Goal: Task Accomplishment & Management: Complete application form

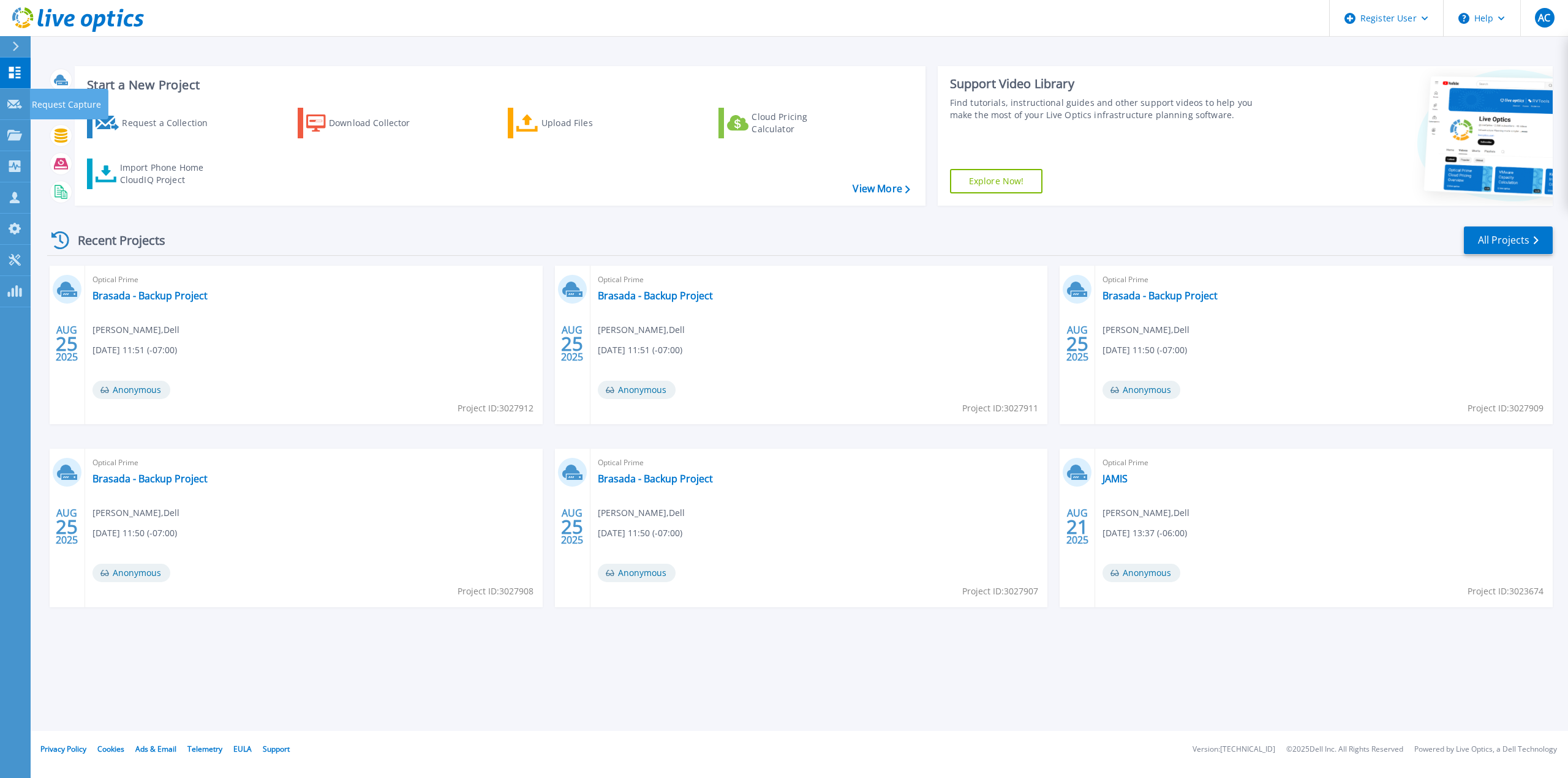
drag, startPoint x: 16, startPoint y: 92, endPoint x: 17, endPoint y: 105, distance: 13.0
click at [16, 92] on link "Request Capture Request Capture" at bounding box center [15, 104] width 31 height 31
click at [12, 105] on icon at bounding box center [15, 104] width 15 height 9
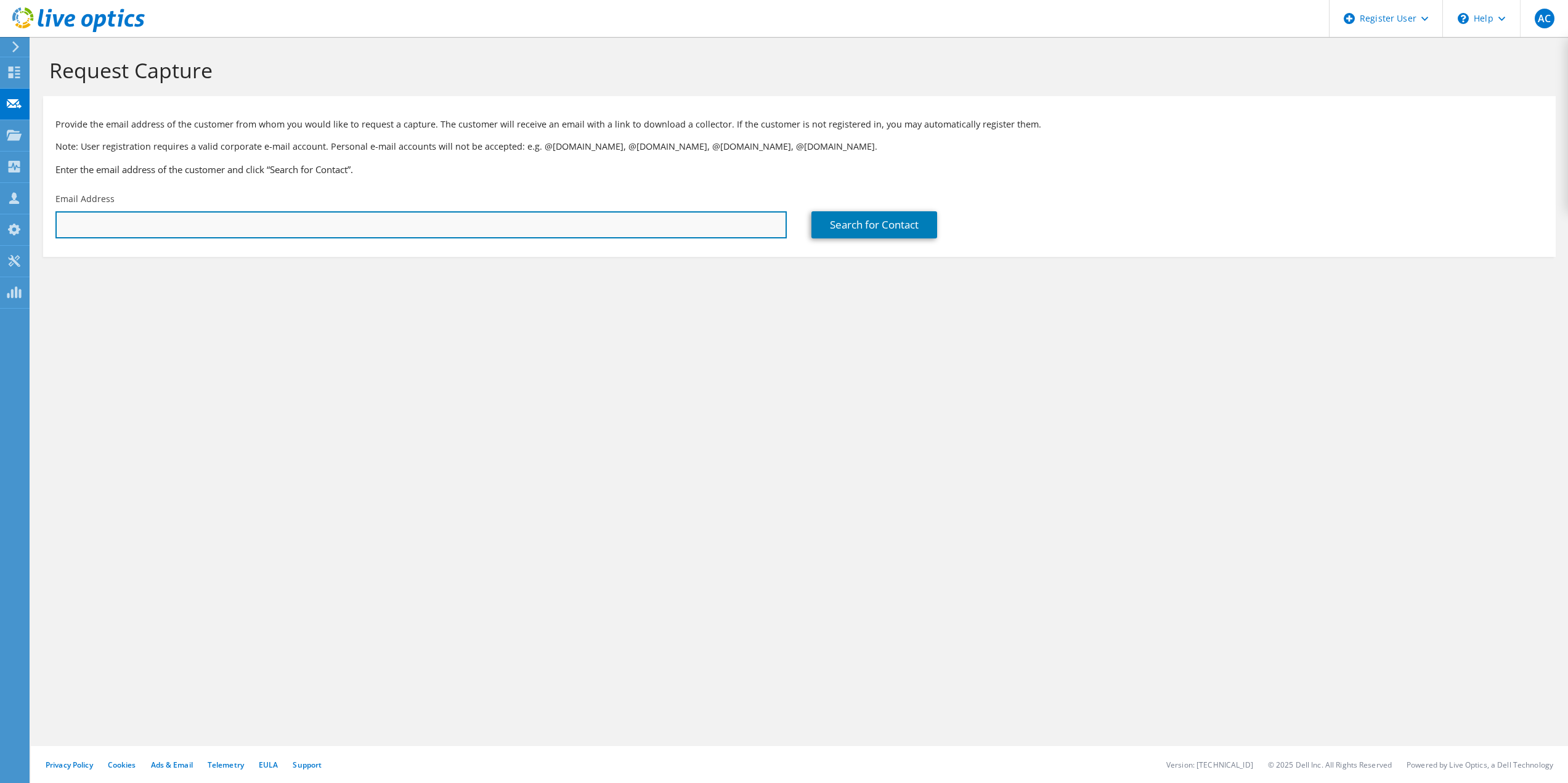
drag, startPoint x: 268, startPoint y: 220, endPoint x: 310, endPoint y: 229, distance: 43.0
click at [268, 220] on input "text" at bounding box center [421, 225] width 732 height 27
paste input "luis.grijalva@douglasaz.gov"
type input "luis.grijalva@douglasaz.gov"
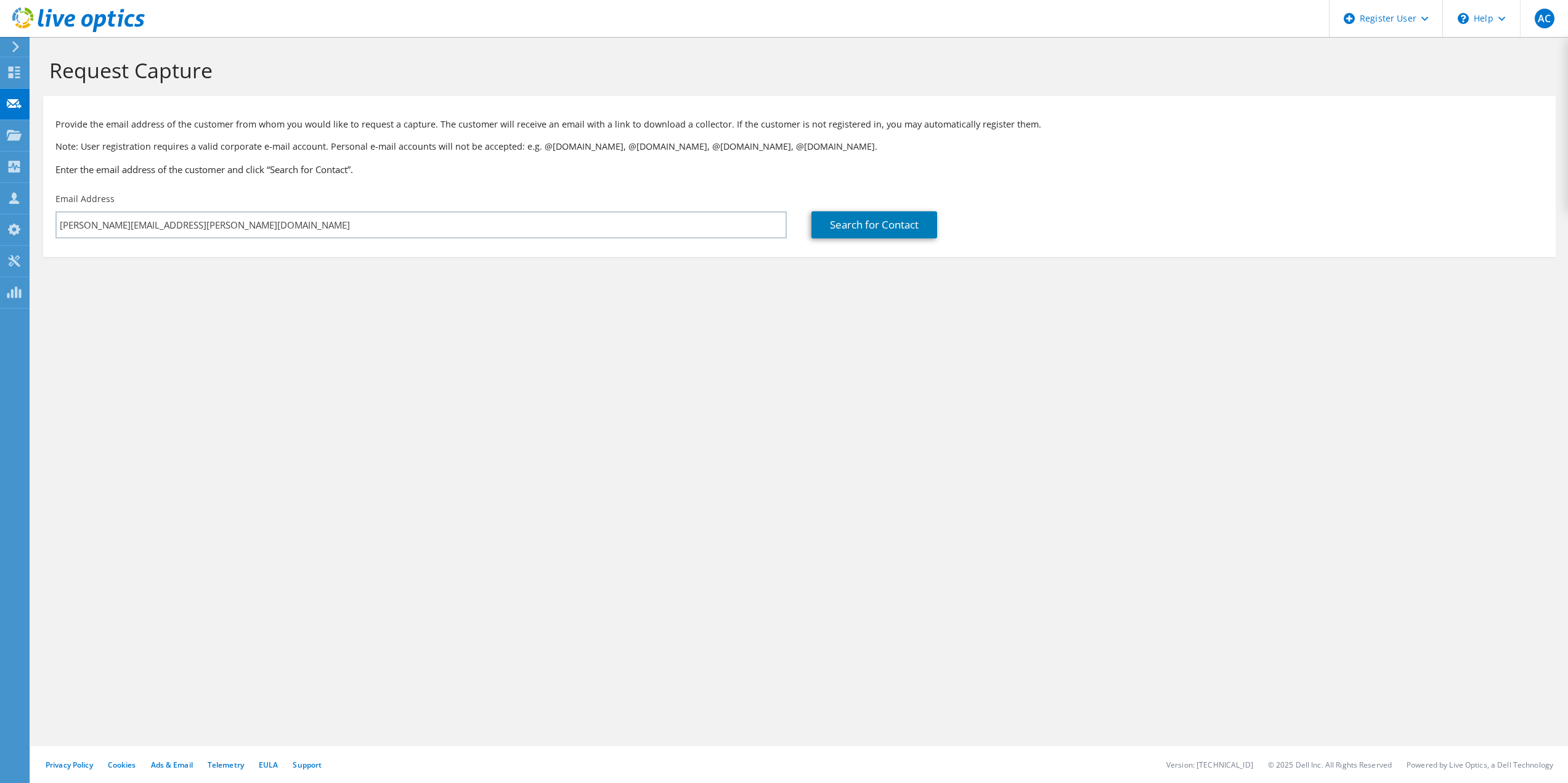
click at [836, 244] on div "Search for Contact" at bounding box center [1177, 215] width 756 height 58
click at [861, 229] on link "Search for Contact" at bounding box center [875, 225] width 126 height 27
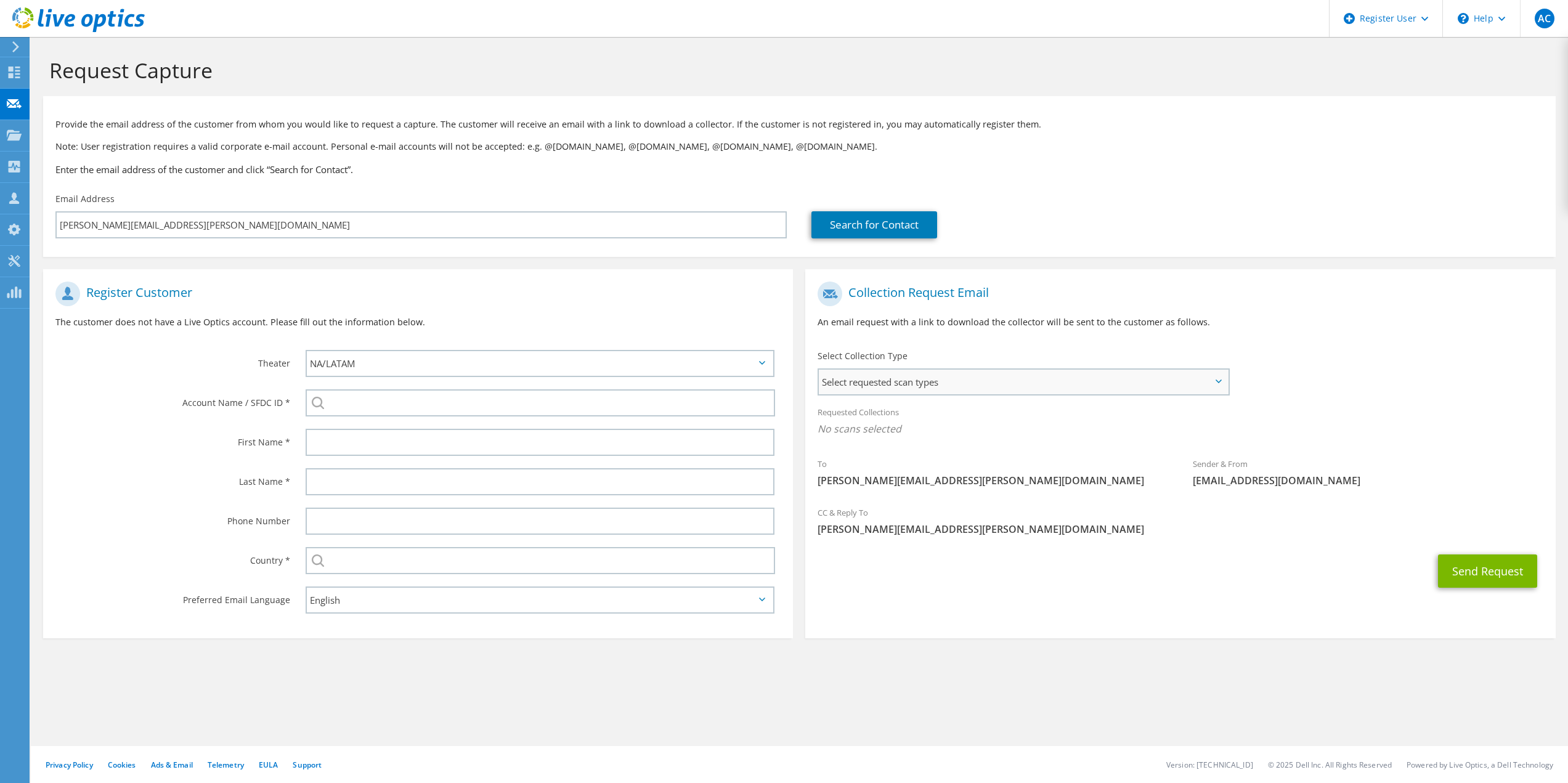
click at [890, 371] on span "Select requested scan types" at bounding box center [1023, 381] width 408 height 25
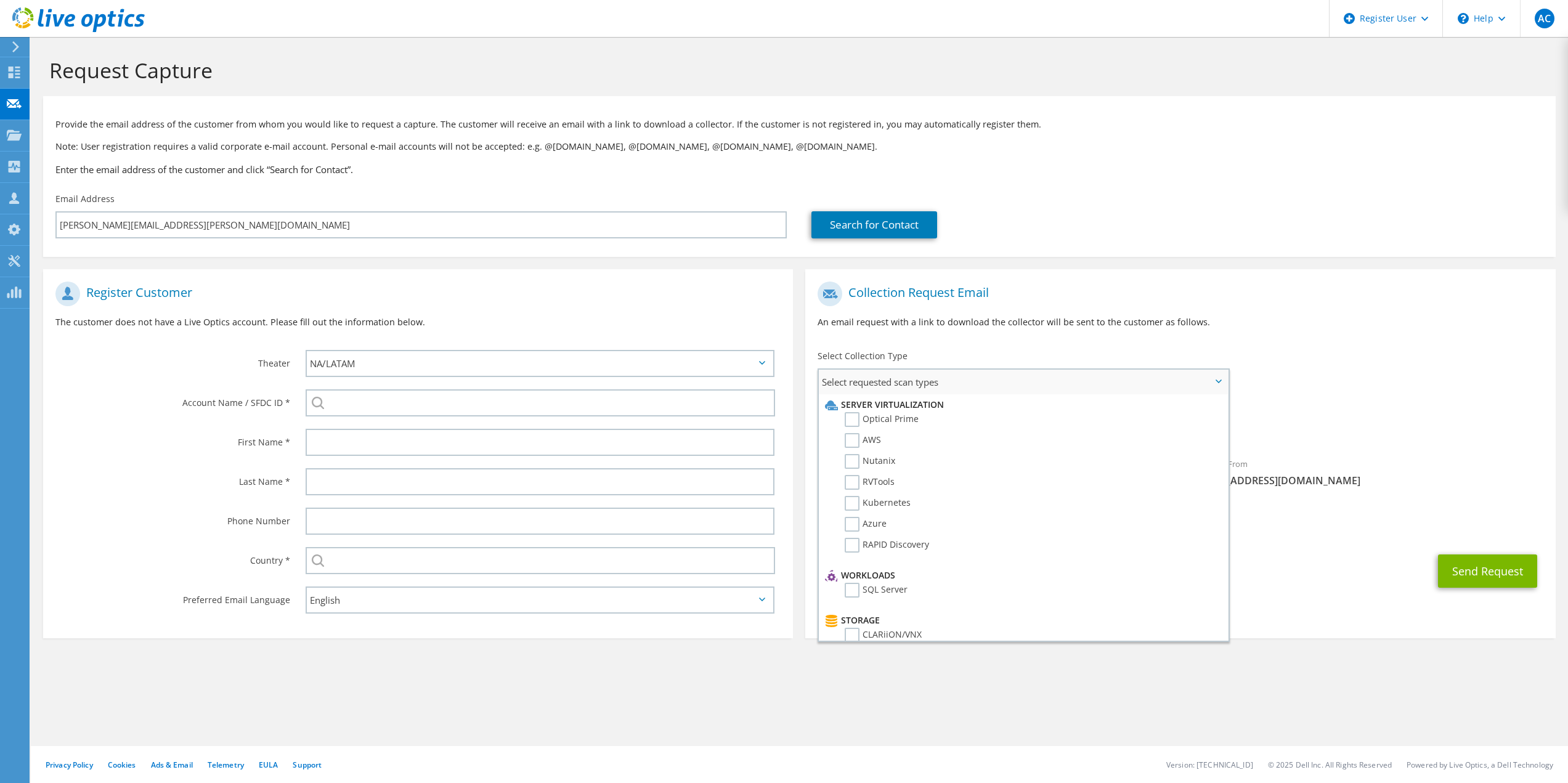
click at [881, 428] on li "Optical Prime" at bounding box center [1022, 423] width 399 height 21
click at [885, 417] on label "Optical Prime" at bounding box center [881, 420] width 74 height 15
click at [0, 0] on input "Optical Prime" at bounding box center [0, 0] width 0 height 0
click at [983, 347] on div "Select Collection Type Select requested scan types Server Virtualization Optica…" at bounding box center [1025, 372] width 438 height 55
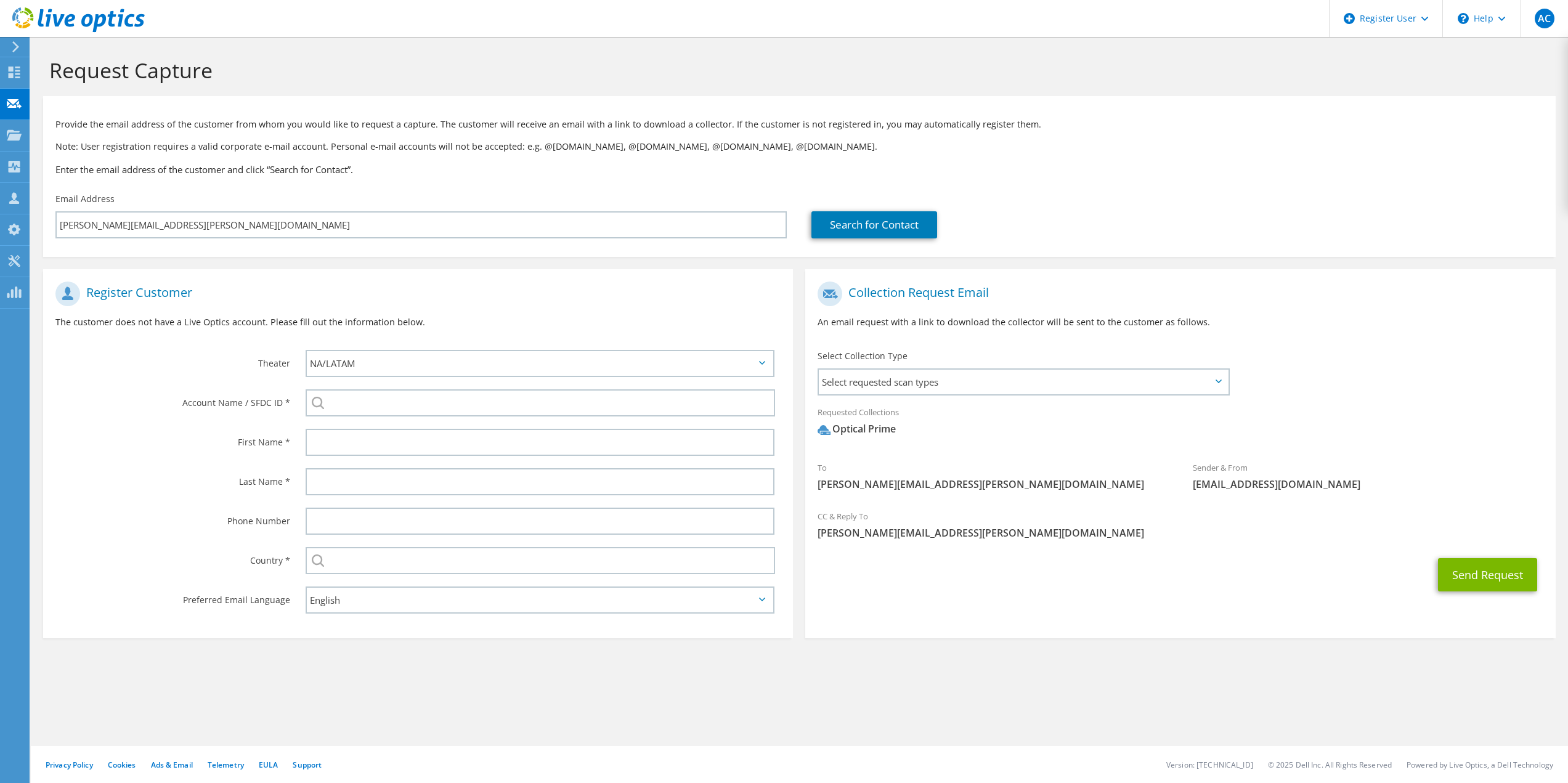
click at [1001, 163] on h3 "Enter the email address of the customer and click “Search for Contact”." at bounding box center [799, 169] width 1488 height 13
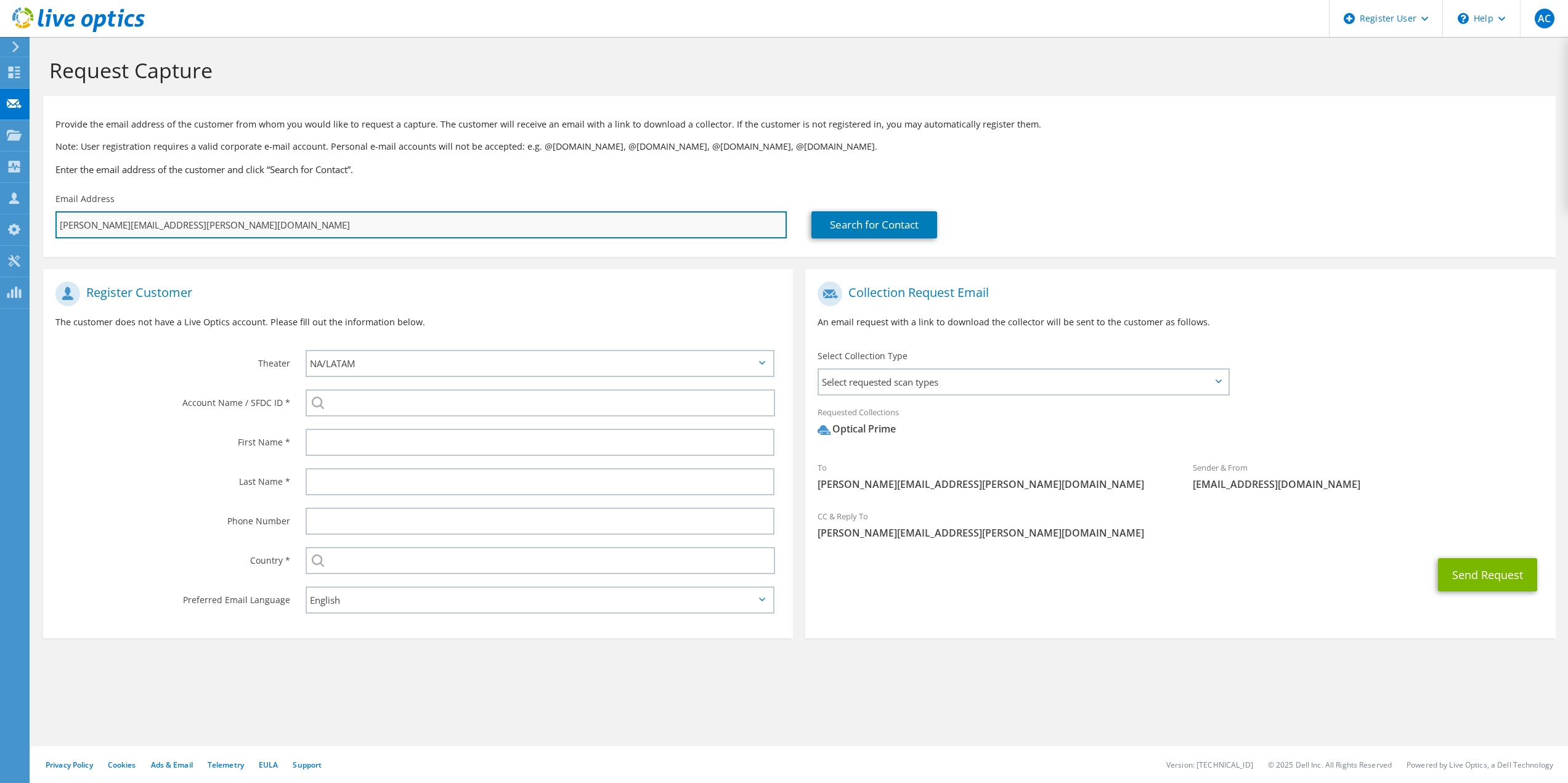
click at [160, 234] on input "luis.grijalva@douglasaz.gov" at bounding box center [421, 225] width 732 height 27
click at [160, 232] on input "luis.grijalva@douglasaz.gov" at bounding box center [421, 225] width 732 height 27
click at [159, 232] on input "luis.grijalva@douglasaz.gov" at bounding box center [421, 225] width 732 height 27
click at [159, 231] on input "luis.grijalva@douglasaz.gov" at bounding box center [421, 225] width 732 height 27
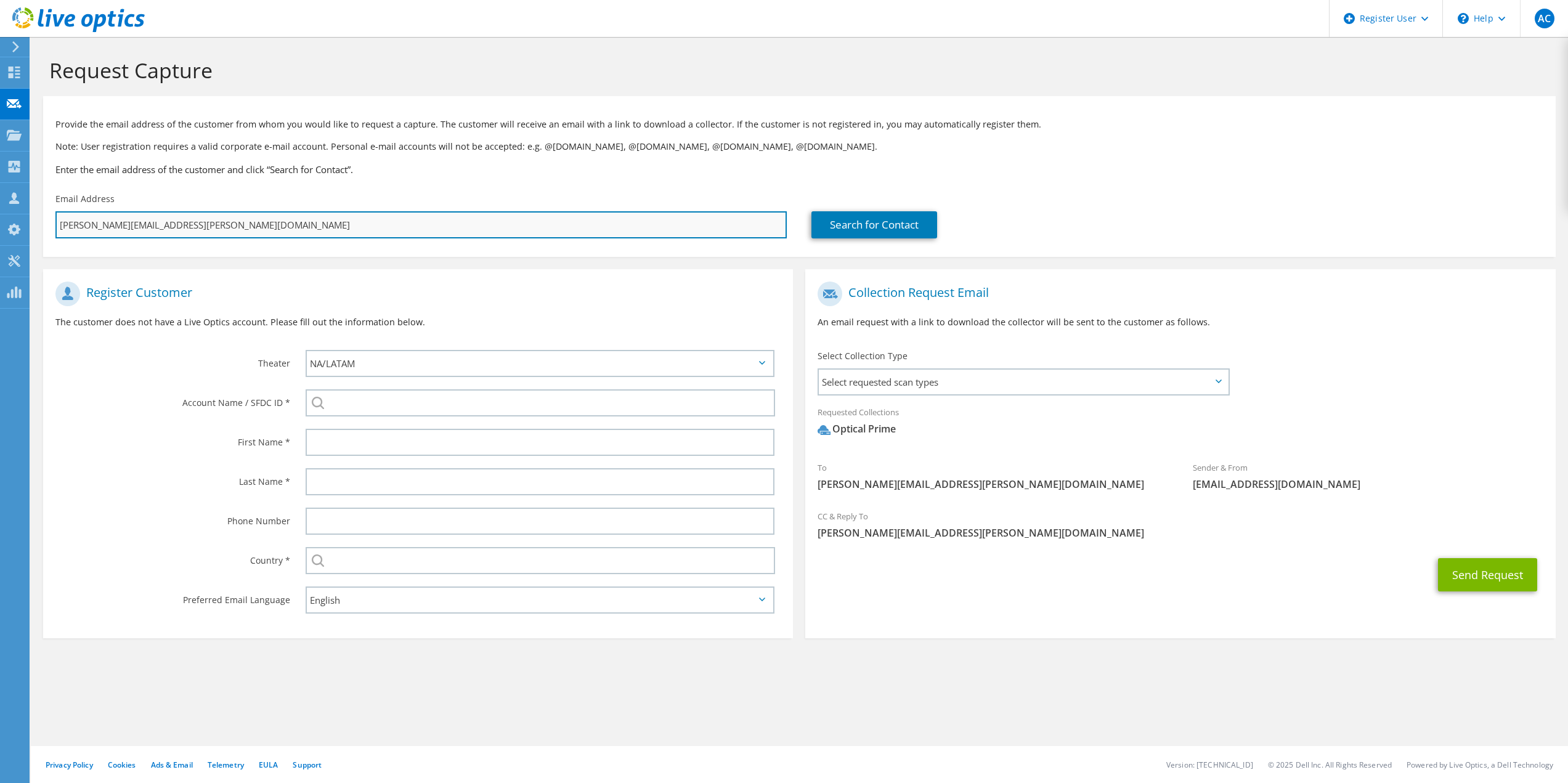
click at [159, 229] on input "luis.grijalva@douglasaz.gov" at bounding box center [421, 225] width 732 height 27
click at [155, 223] on input "luis.grijalva@douglasaz.gov" at bounding box center [421, 225] width 732 height 27
drag, startPoint x: 204, startPoint y: 229, endPoint x: 43, endPoint y: 221, distance: 161.2
click at [43, 221] on section "Request Capture Provide the email address of the customer from whom you would l…" at bounding box center [799, 368] width 1537 height 663
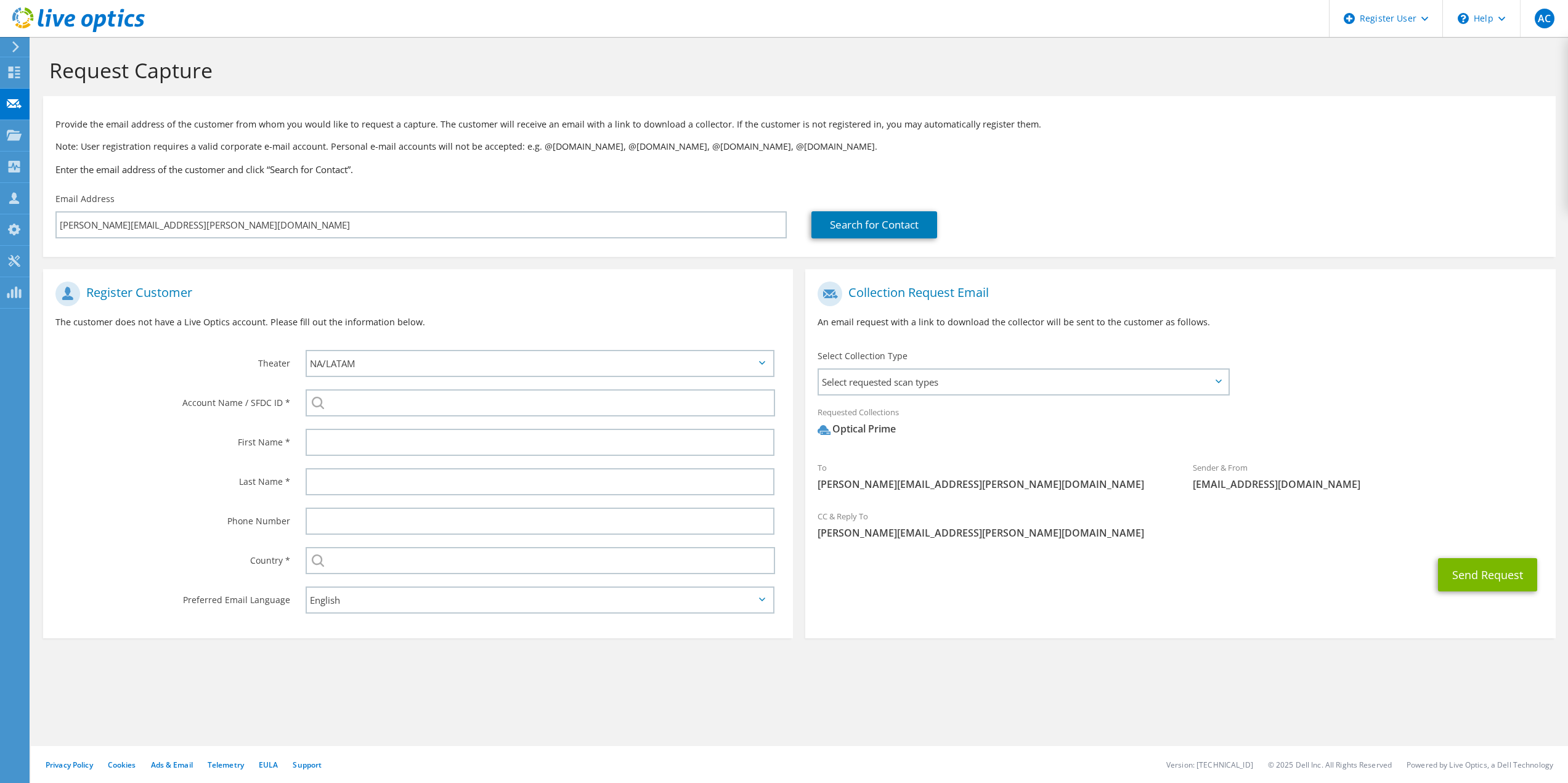
click at [349, 114] on div "Provide the email address of the customer from whom you would like to request a…" at bounding box center [800, 144] width 1513 height 85
click at [1466, 563] on button "Send Request" at bounding box center [1488, 575] width 99 height 33
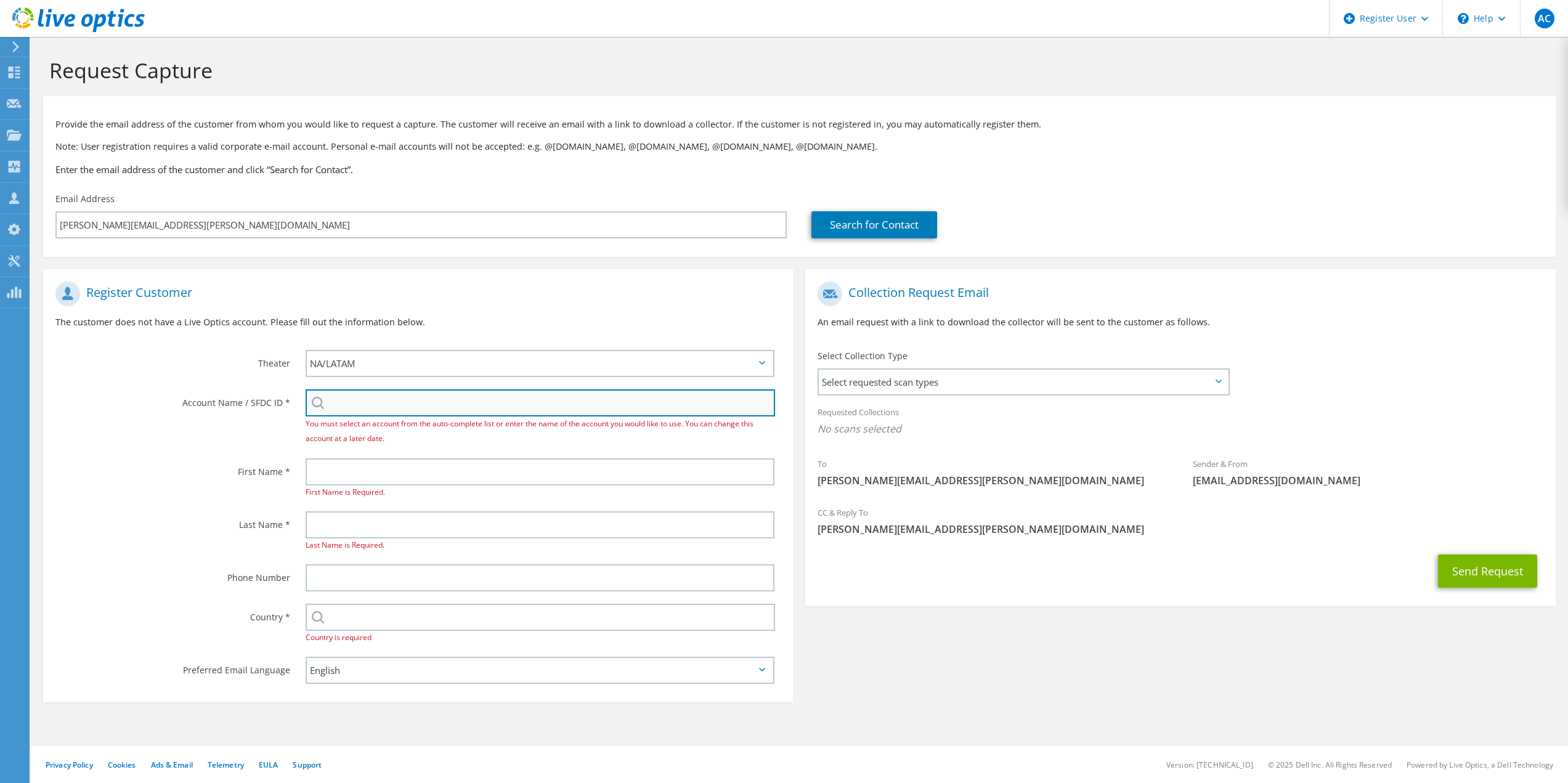
click at [380, 402] on input "search" at bounding box center [540, 403] width 470 height 27
click at [466, 395] on input "search" at bounding box center [540, 403] width 470 height 27
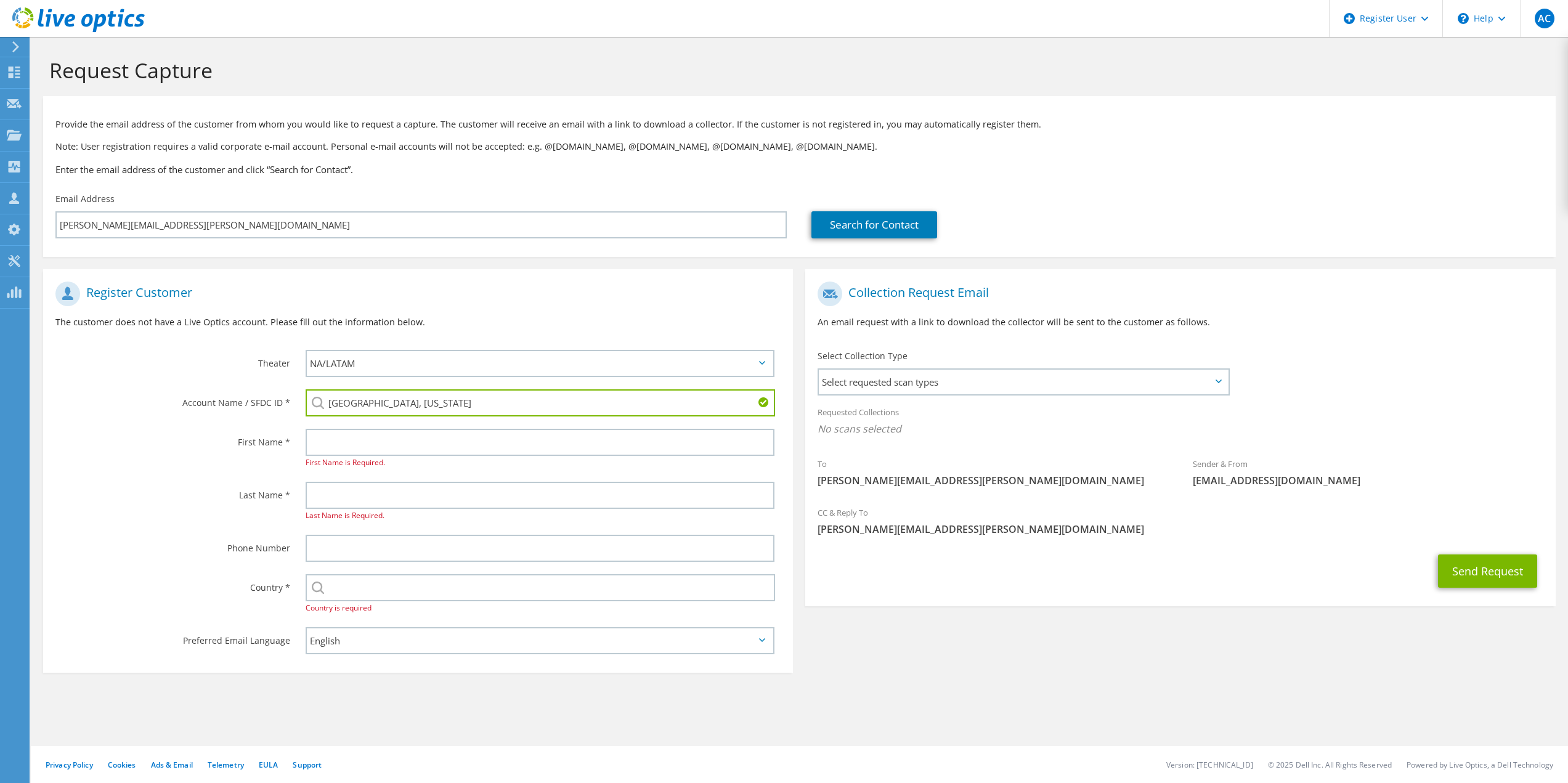
click at [429, 417] on li "DOUGLAS, ARIZONA : 595693961" at bounding box center [393, 411] width 175 height 15
type input "DOUGLAS, ARIZONA : 595693961"
click at [449, 440] on input "text" at bounding box center [540, 442] width 469 height 27
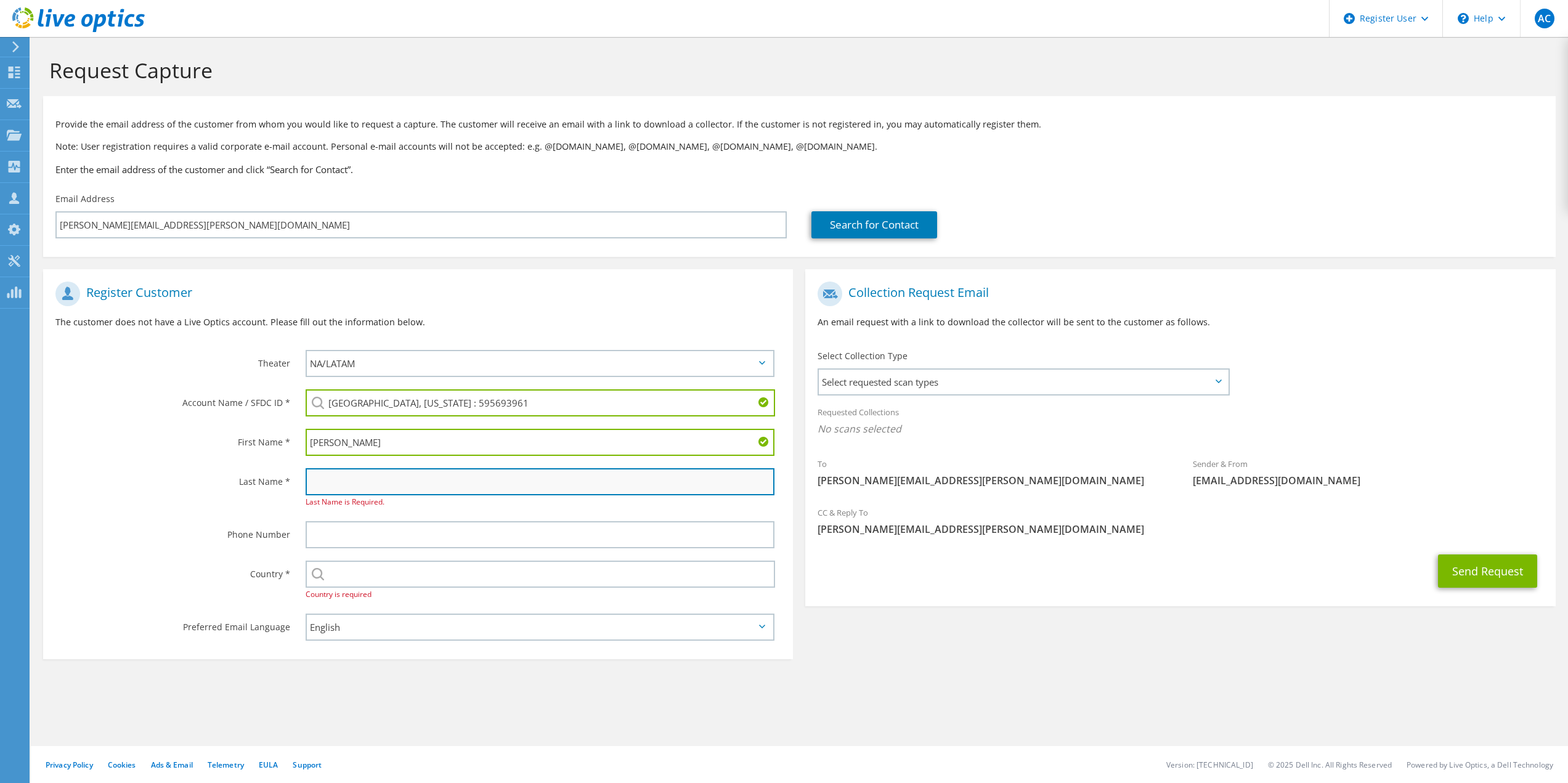
click at [445, 476] on input "text" at bounding box center [540, 482] width 469 height 27
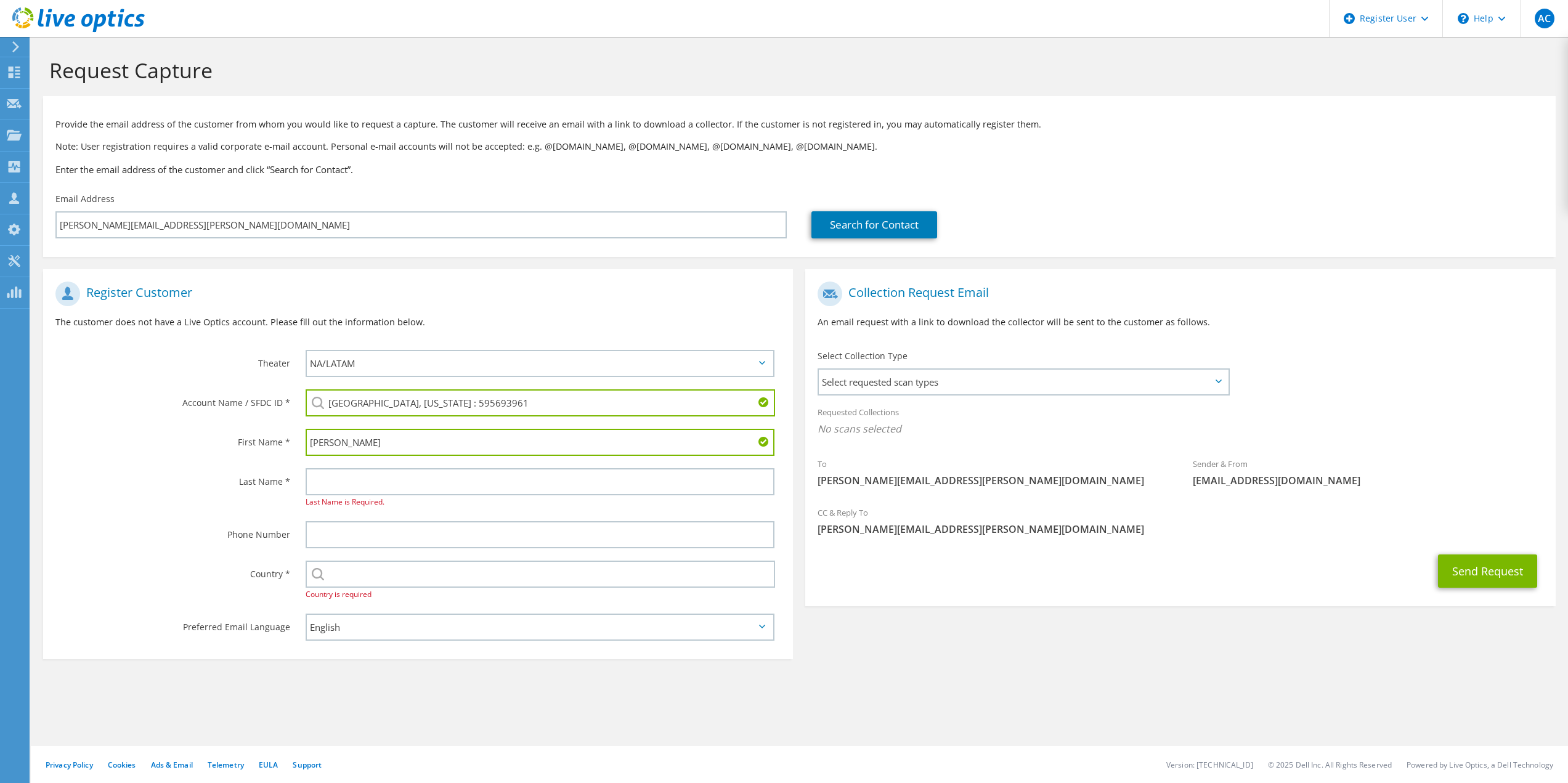
click at [458, 441] on input "Luis" at bounding box center [540, 442] width 469 height 27
click at [349, 446] on input "Luis Grijalva" at bounding box center [540, 442] width 469 height 27
type input "Luis Grijalva"
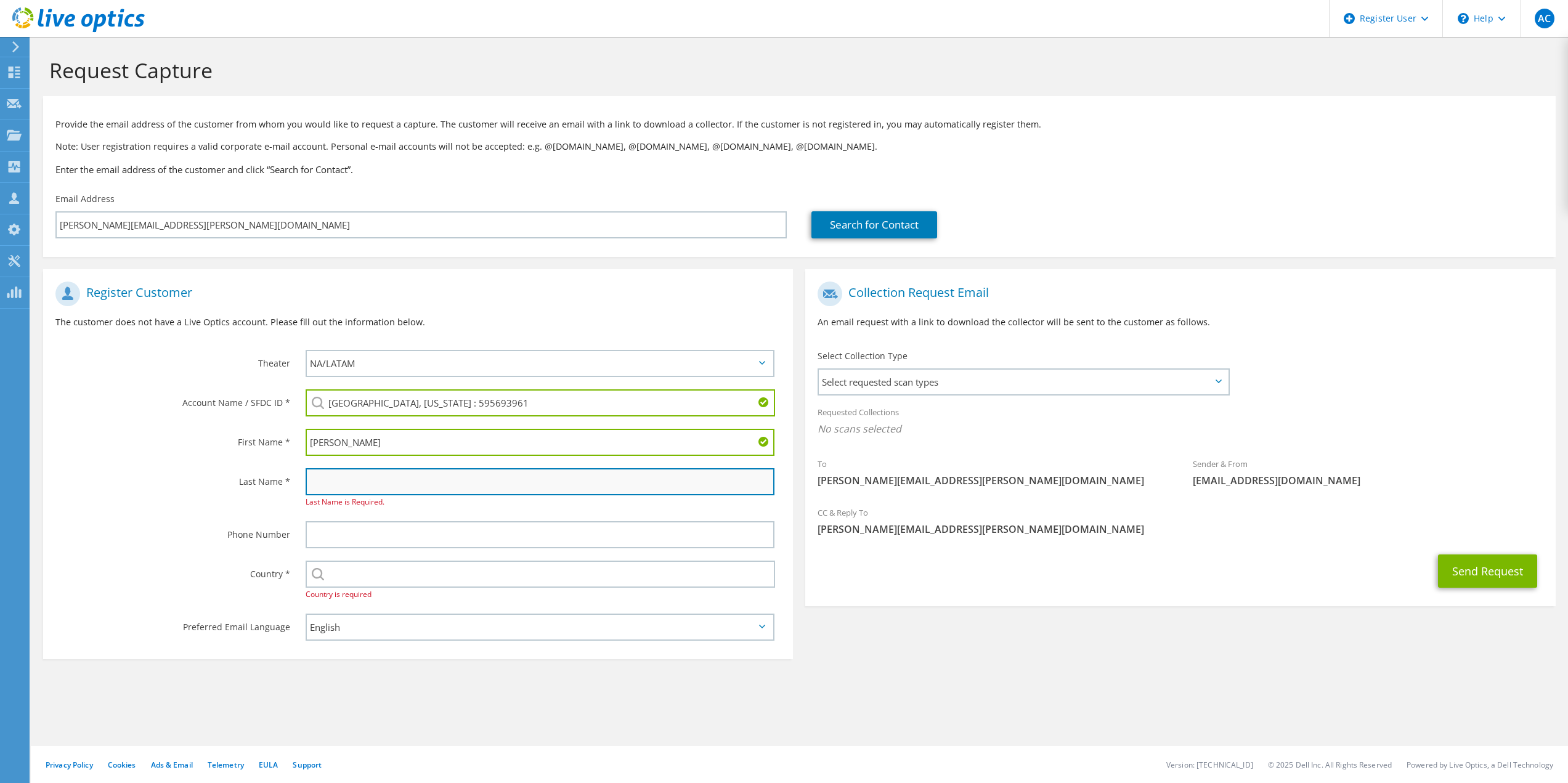
click at [358, 484] on input "text" at bounding box center [540, 482] width 469 height 27
paste input "Grijalva"
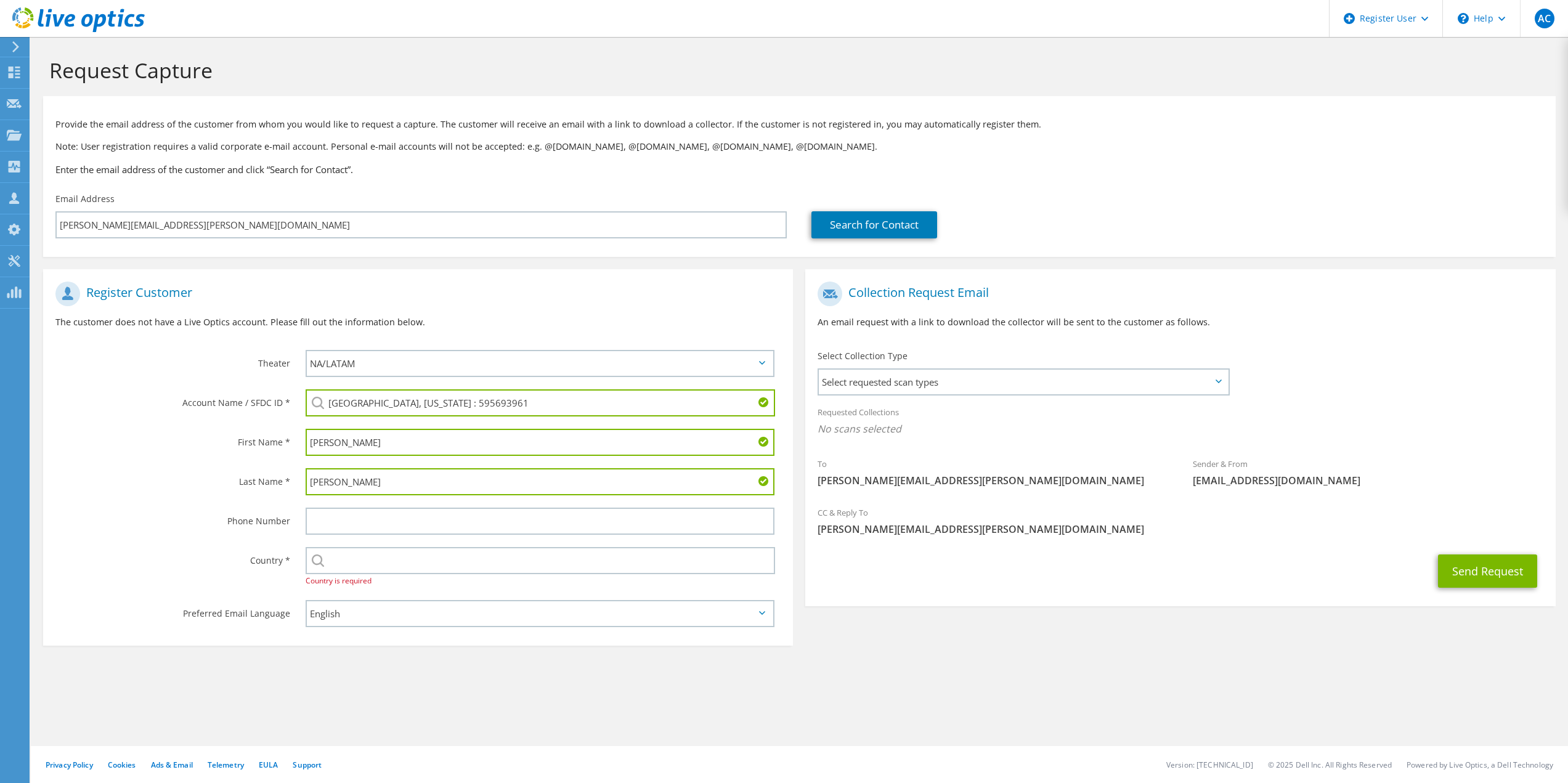
type input "Grijalva"
click at [352, 432] on input "Luis Grijalva" at bounding box center [540, 442] width 469 height 27
type input "Luis"
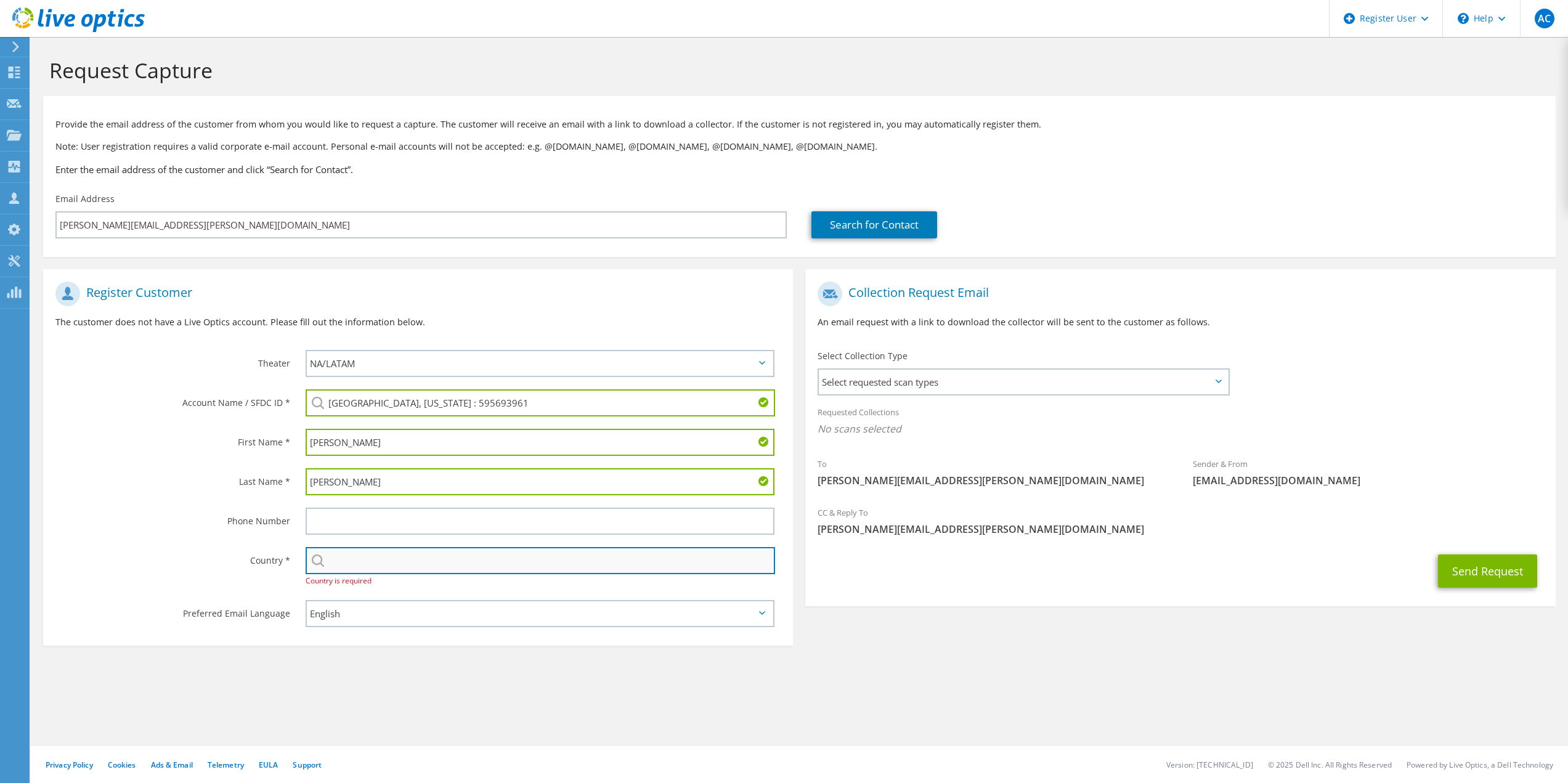
click at [376, 559] on input "text" at bounding box center [540, 560] width 470 height 27
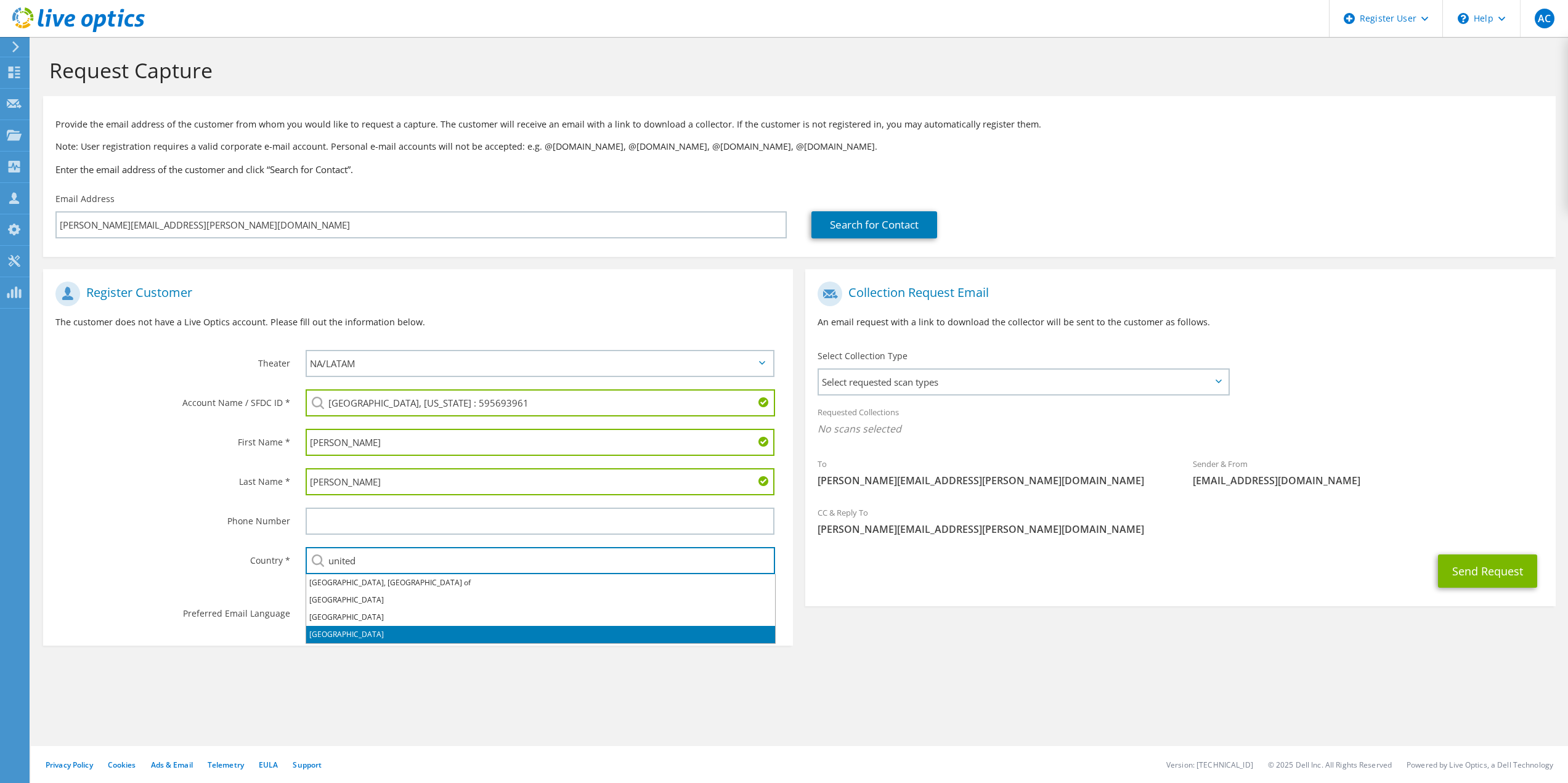
click at [421, 628] on li "[GEOGRAPHIC_DATA]" at bounding box center [541, 634] width 469 height 17
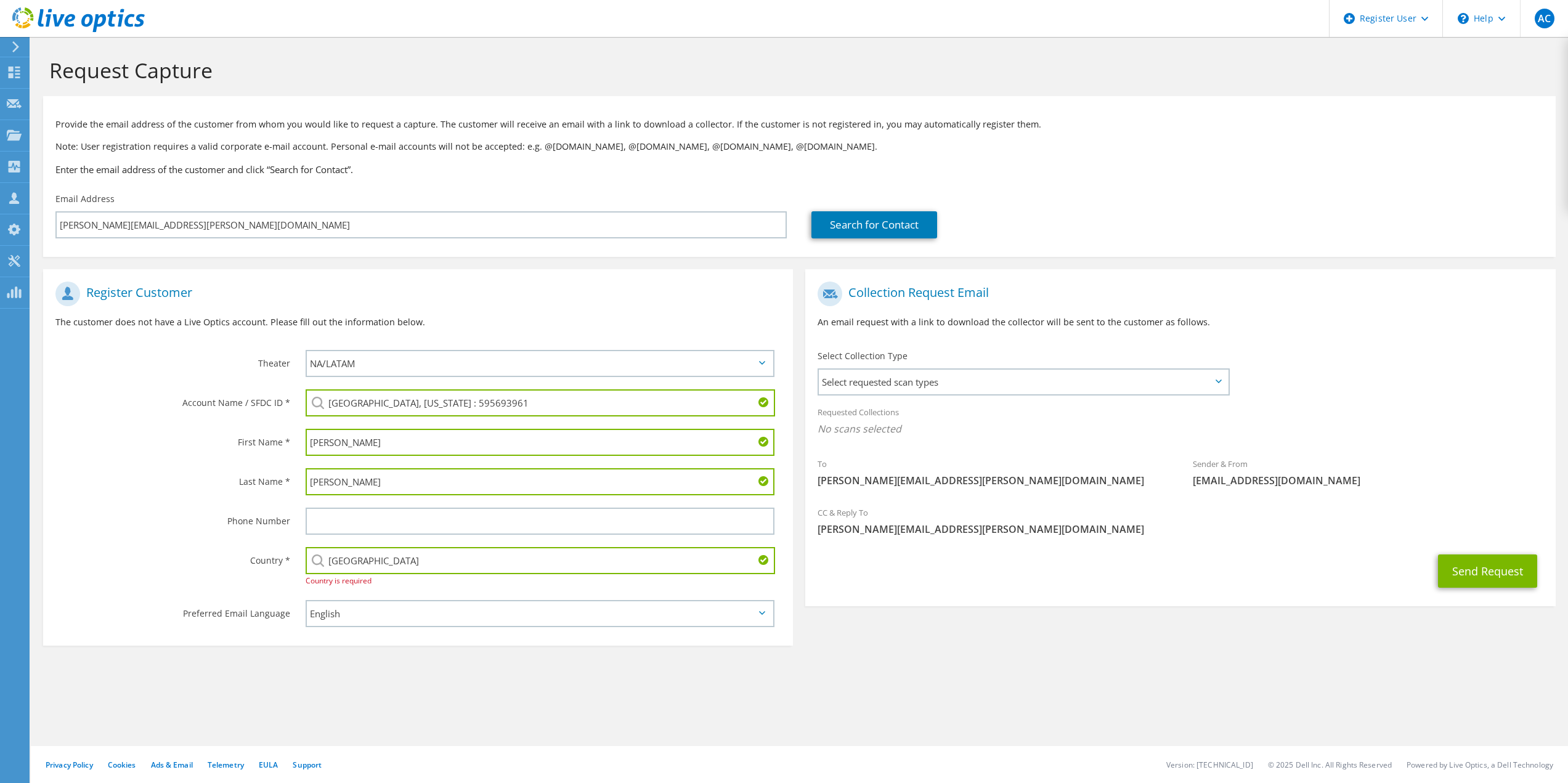
type input "[GEOGRAPHIC_DATA]"
click at [211, 549] on label "Country *" at bounding box center [172, 557] width 235 height 19
click at [1079, 383] on span "Select requested scan types" at bounding box center [1023, 381] width 408 height 25
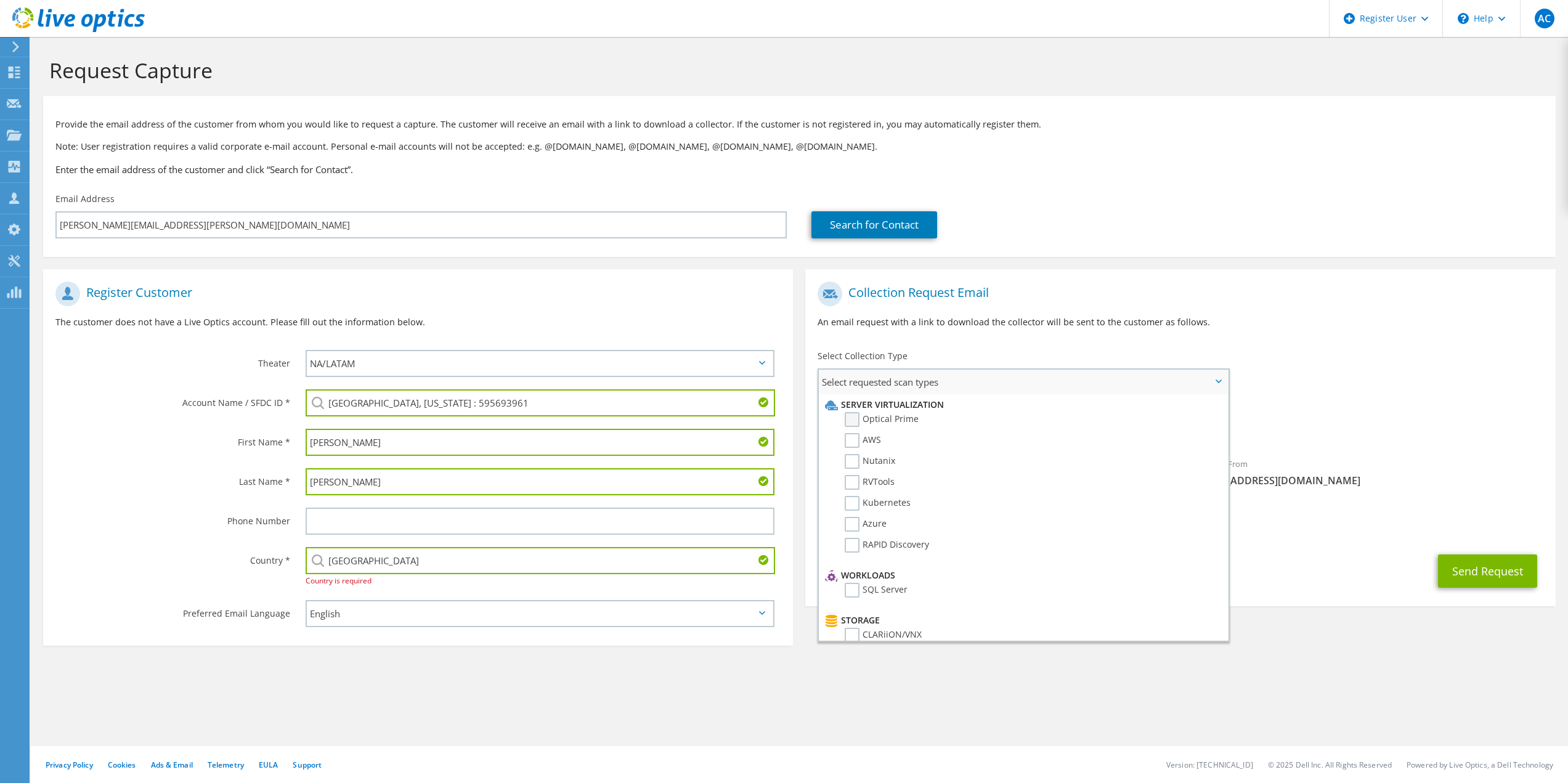
click at [880, 414] on label "Optical Prime" at bounding box center [881, 420] width 74 height 15
click at [0, 0] on input "Optical Prime" at bounding box center [0, 0] width 0 height 0
click at [1292, 372] on div "To luis.grijalva@douglasaz.gov Sender & From liveoptics@liveoptics.com" at bounding box center [1180, 389] width 750 height 228
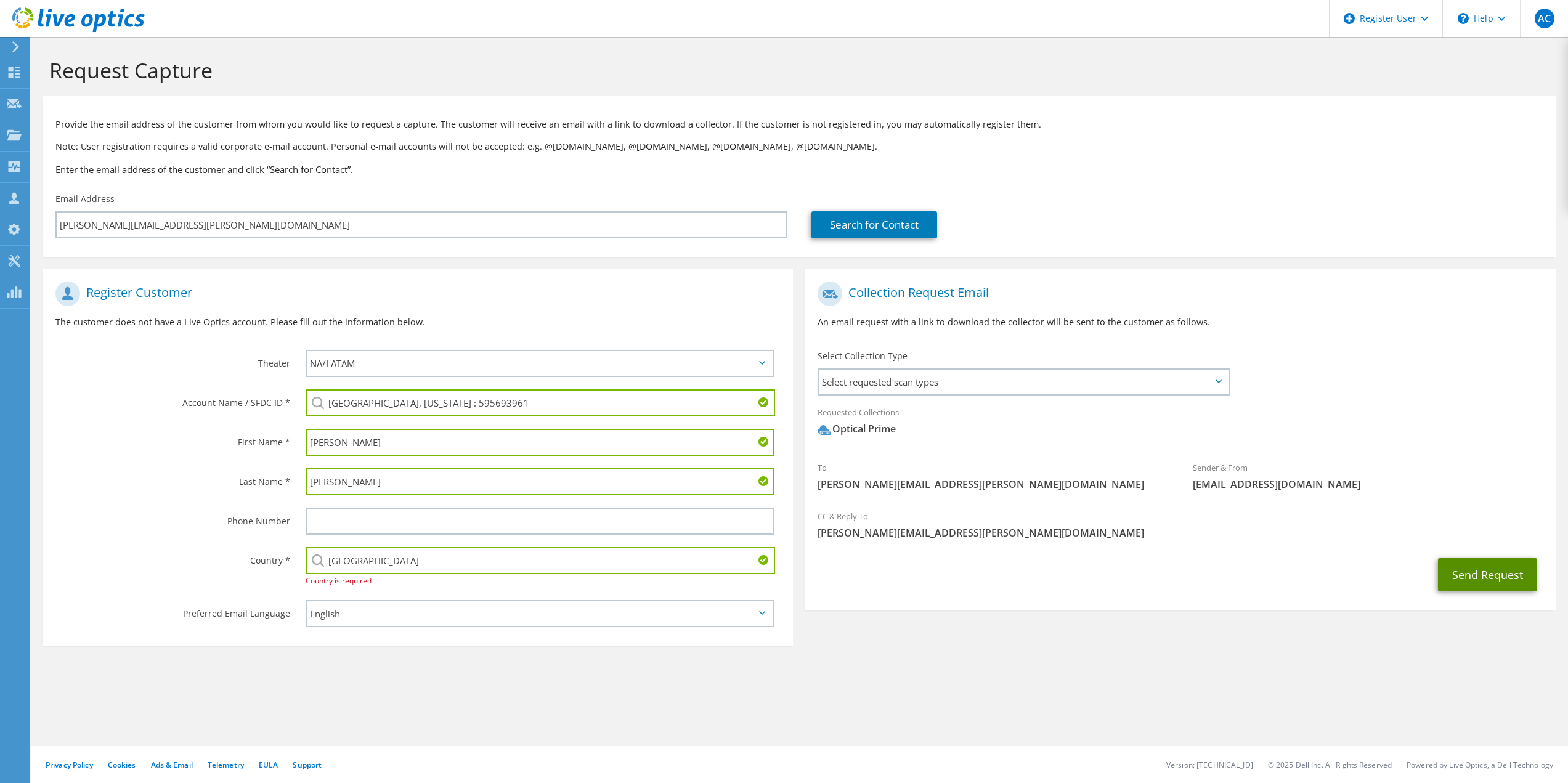
click at [1498, 586] on button "Send Request" at bounding box center [1488, 575] width 99 height 33
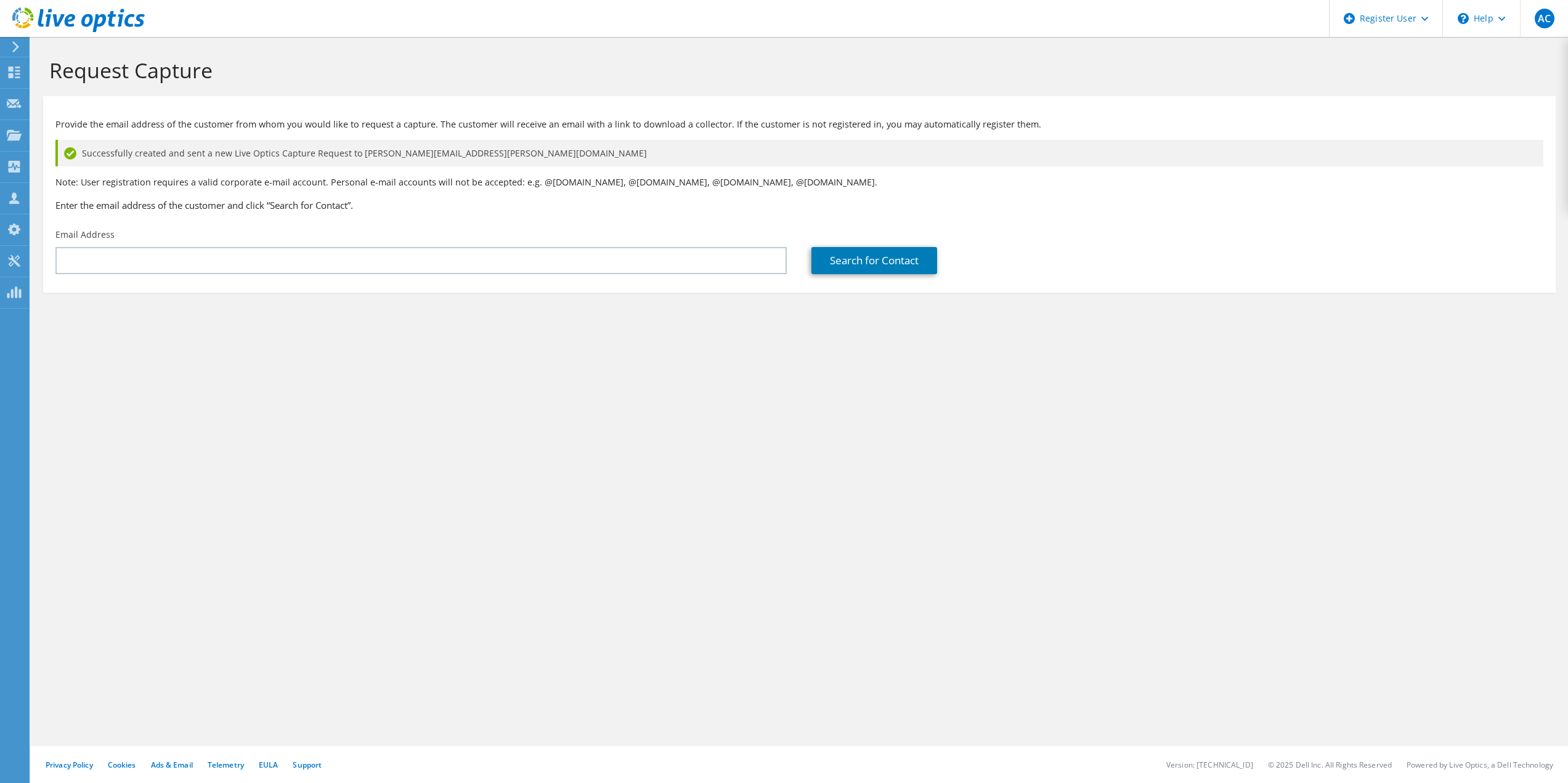
drag, startPoint x: 815, startPoint y: 386, endPoint x: 881, endPoint y: 383, distance: 66.1
click at [815, 386] on div "Request Capture Provide the email address of the customer from whom you would l…" at bounding box center [799, 410] width 1537 height 746
